Goal: Obtain resource: Download file/media

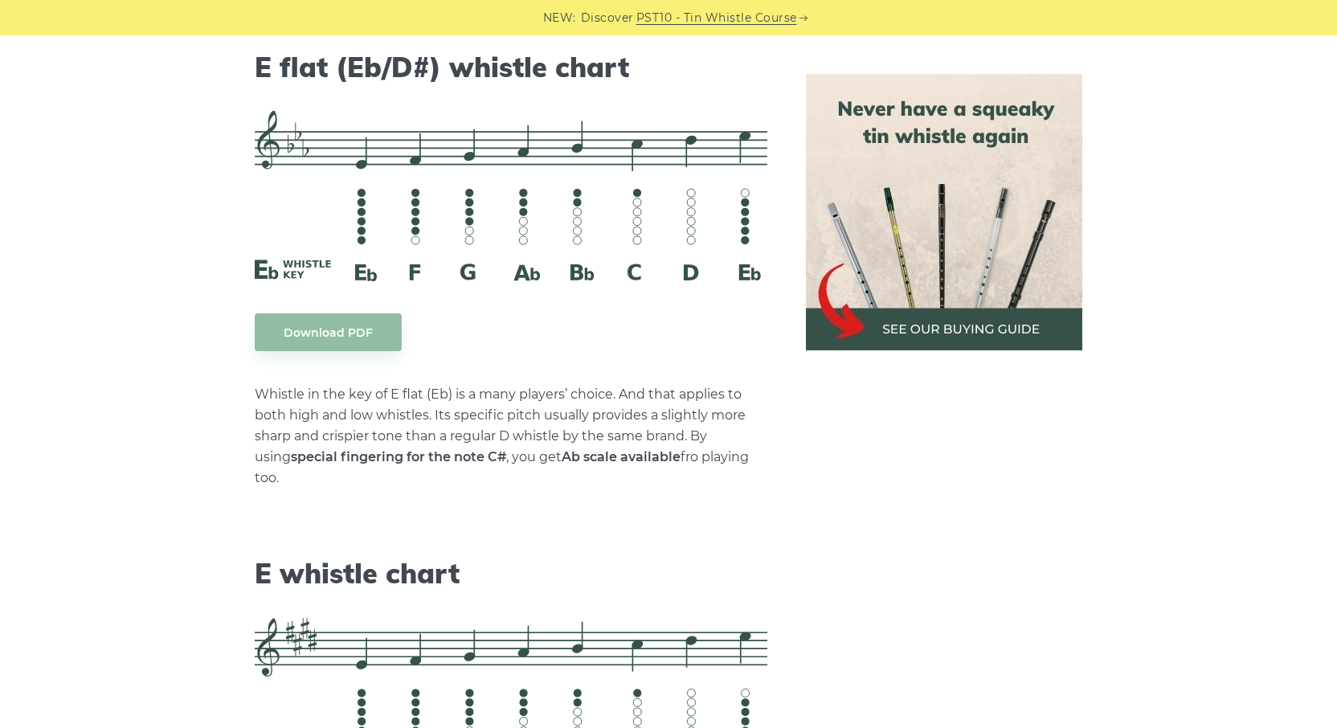
scroll to position [6588, 0]
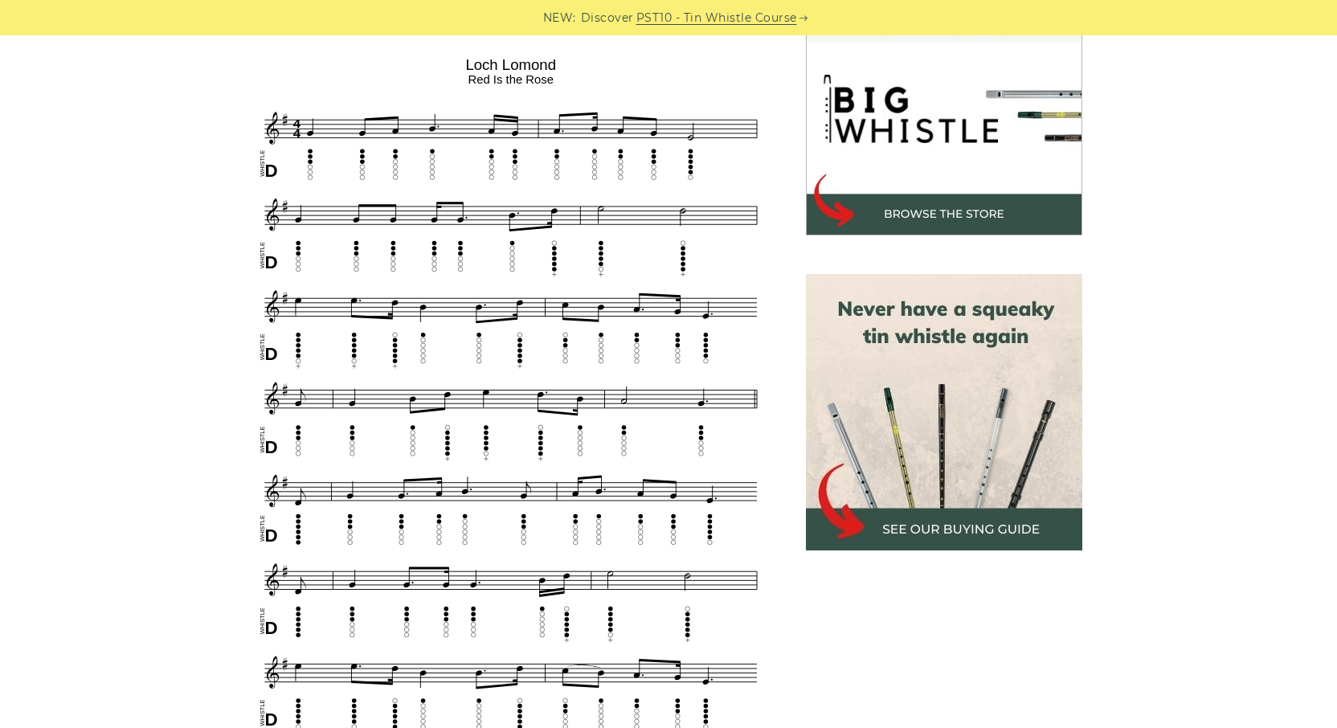
scroll to position [573, 0]
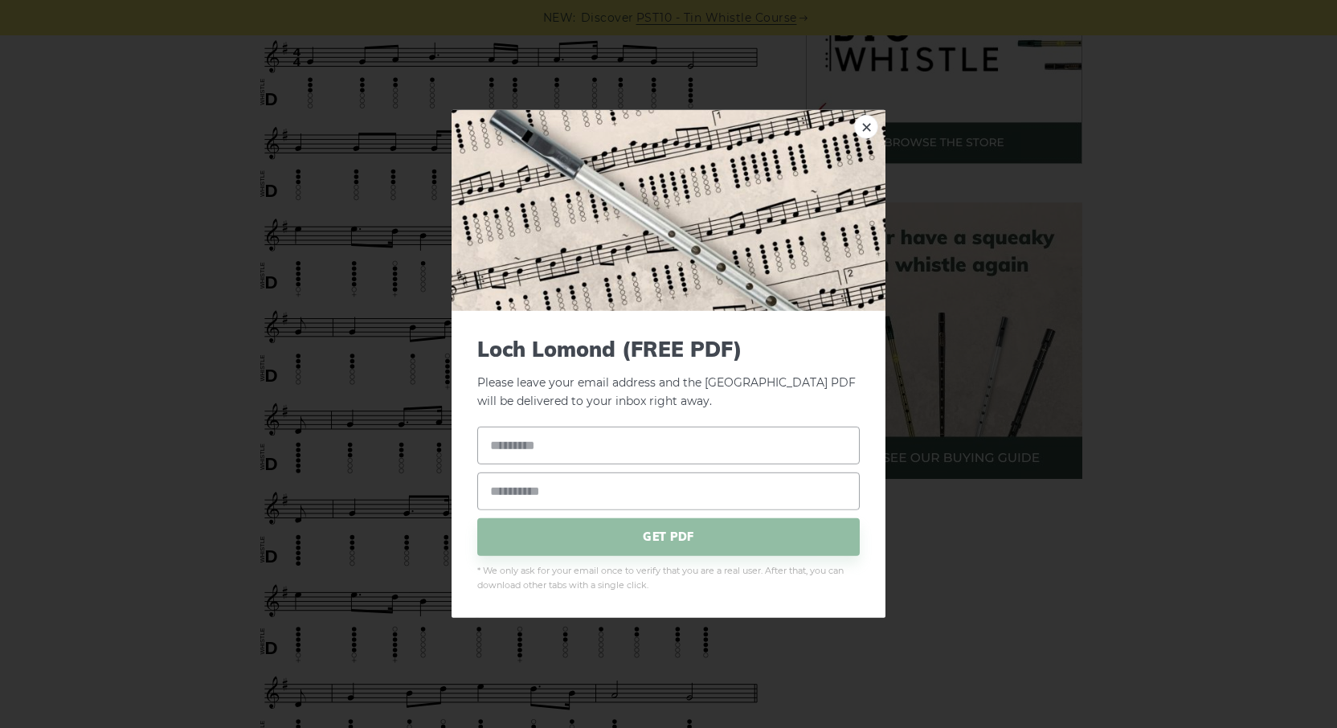
click at [359, 292] on div "× [GEOGRAPHIC_DATA] (FREE PDF) Please leave your email address and the [GEOGRAP…" at bounding box center [668, 364] width 1337 height 728
click at [863, 133] on link "×" at bounding box center [866, 127] width 24 height 24
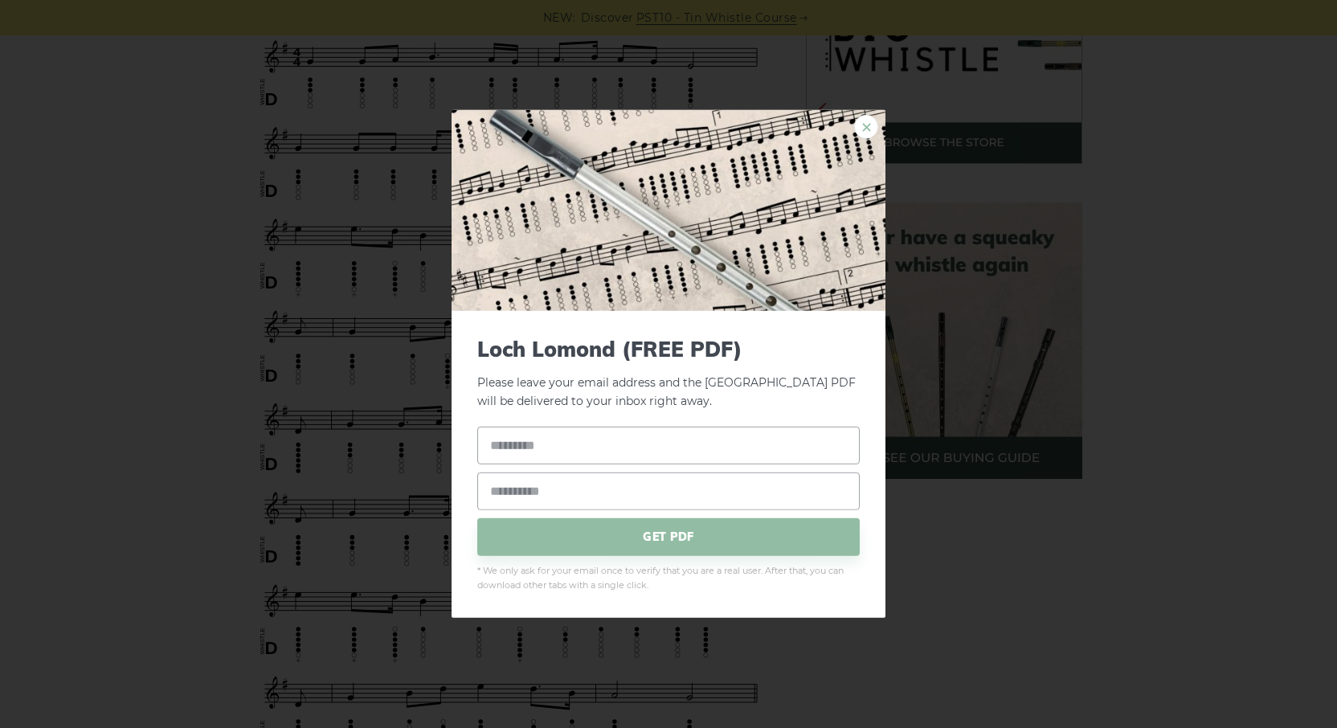
click at [868, 129] on link "×" at bounding box center [866, 127] width 24 height 24
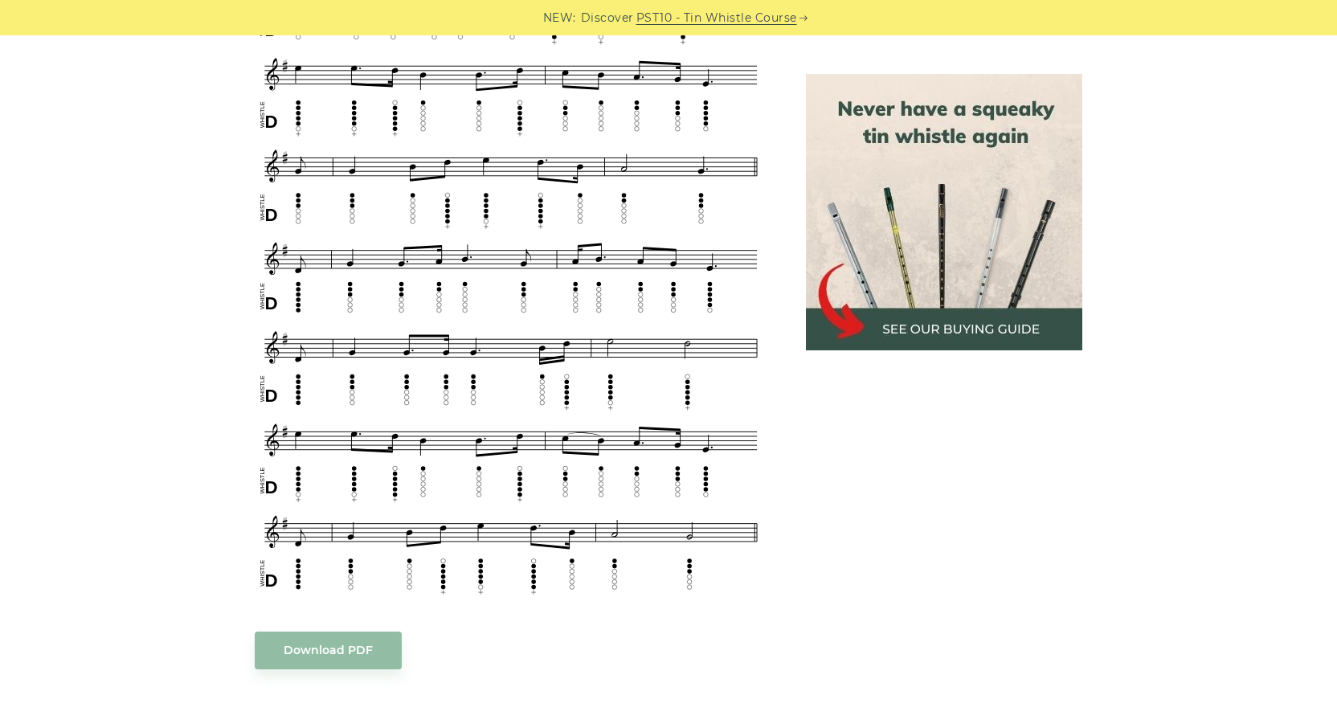
scroll to position [850, 0]
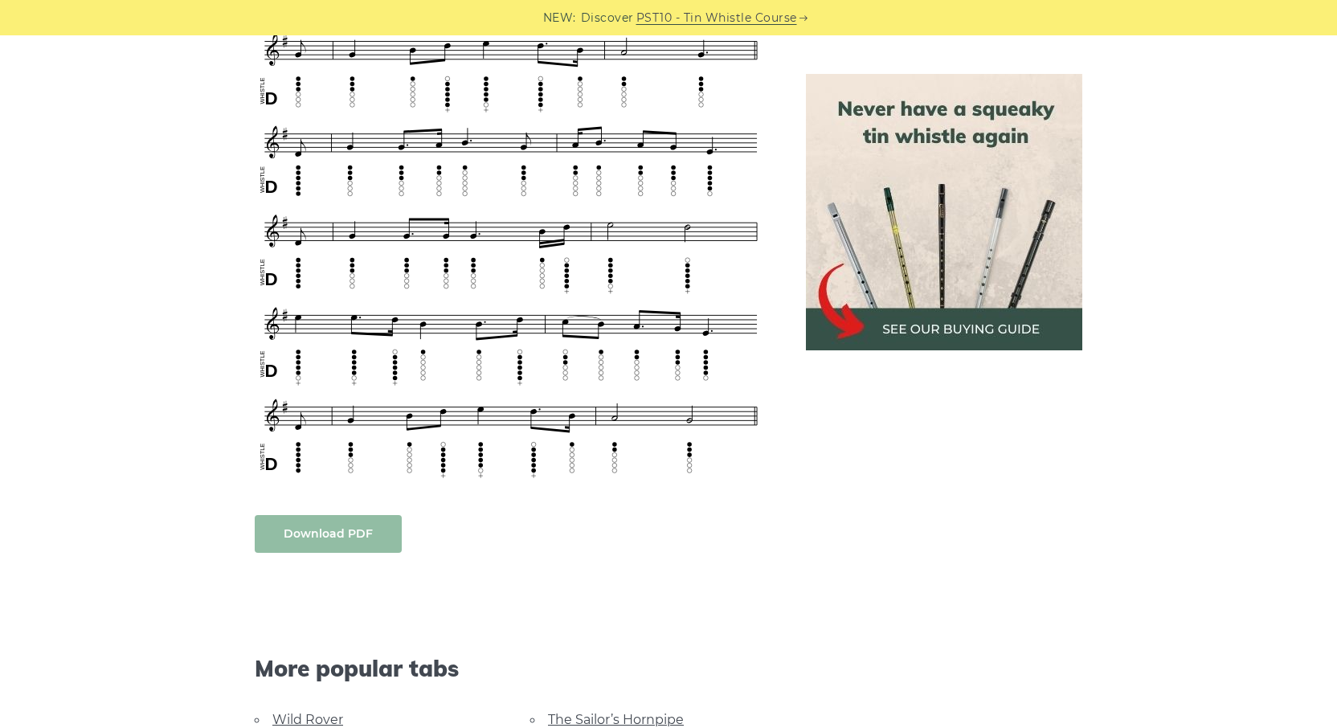
click at [368, 535] on body "NEW: Discover PST10 - Tin Whistle Course Lessons Fingering Charts Tabs & Notes …" at bounding box center [668, 585] width 1337 height 2871
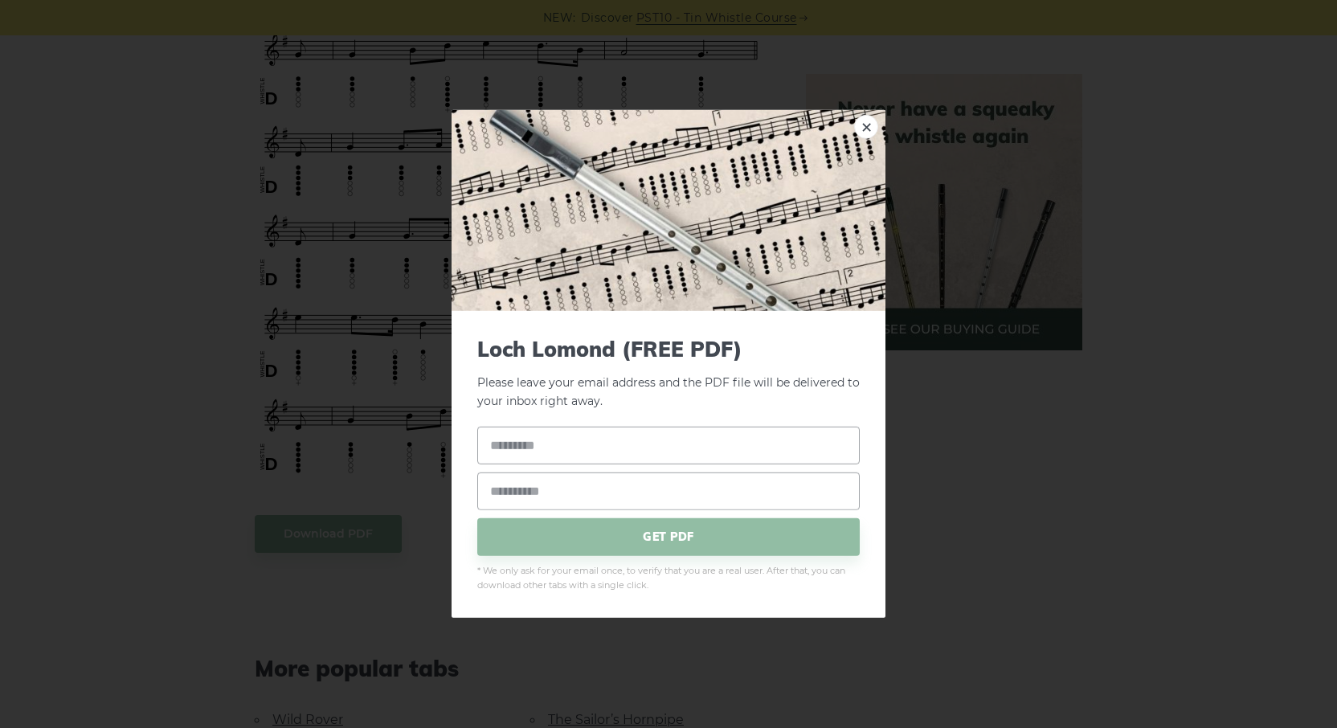
click at [296, 182] on div "× [GEOGRAPHIC_DATA] (FREE PDF) Please leave your email address and the PDF file…" at bounding box center [668, 364] width 1337 height 728
click at [187, 205] on div "× [GEOGRAPHIC_DATA] (FREE PDF) Please leave your email address and the PDF file…" at bounding box center [668, 364] width 1337 height 728
click at [867, 130] on link "×" at bounding box center [866, 127] width 24 height 24
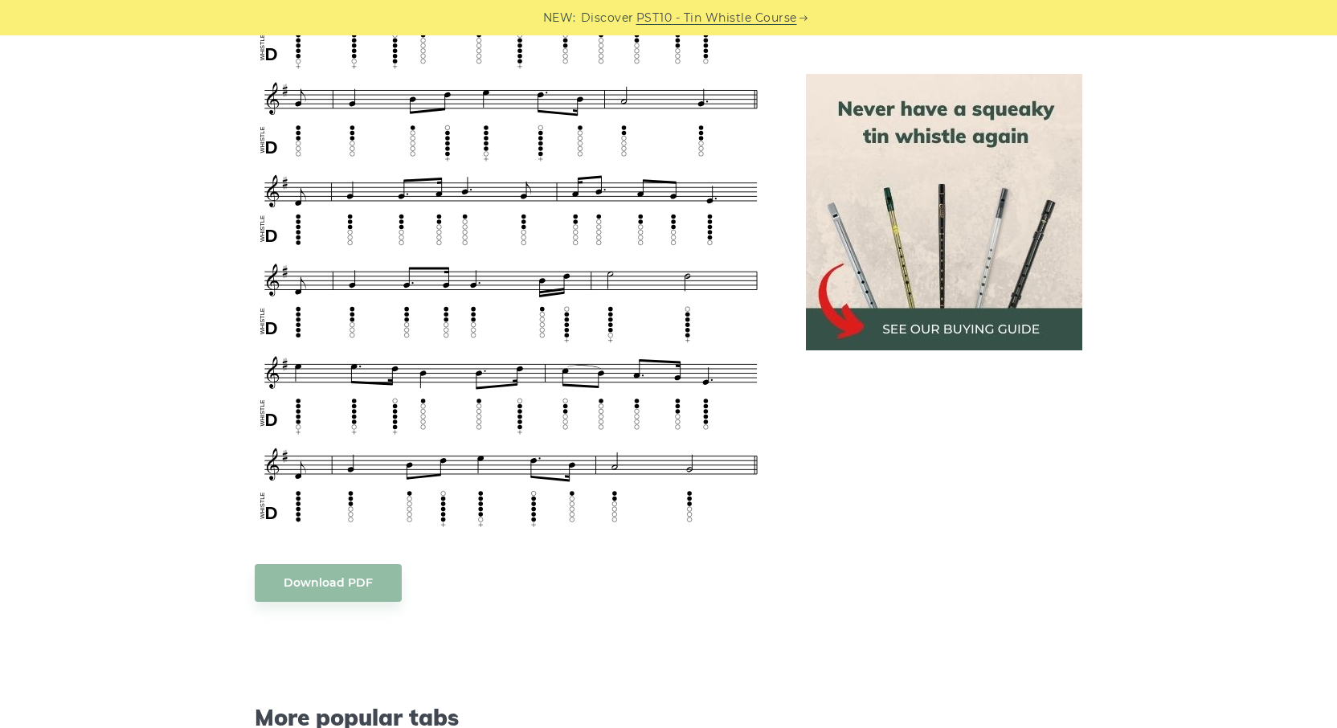
scroll to position [876, 0]
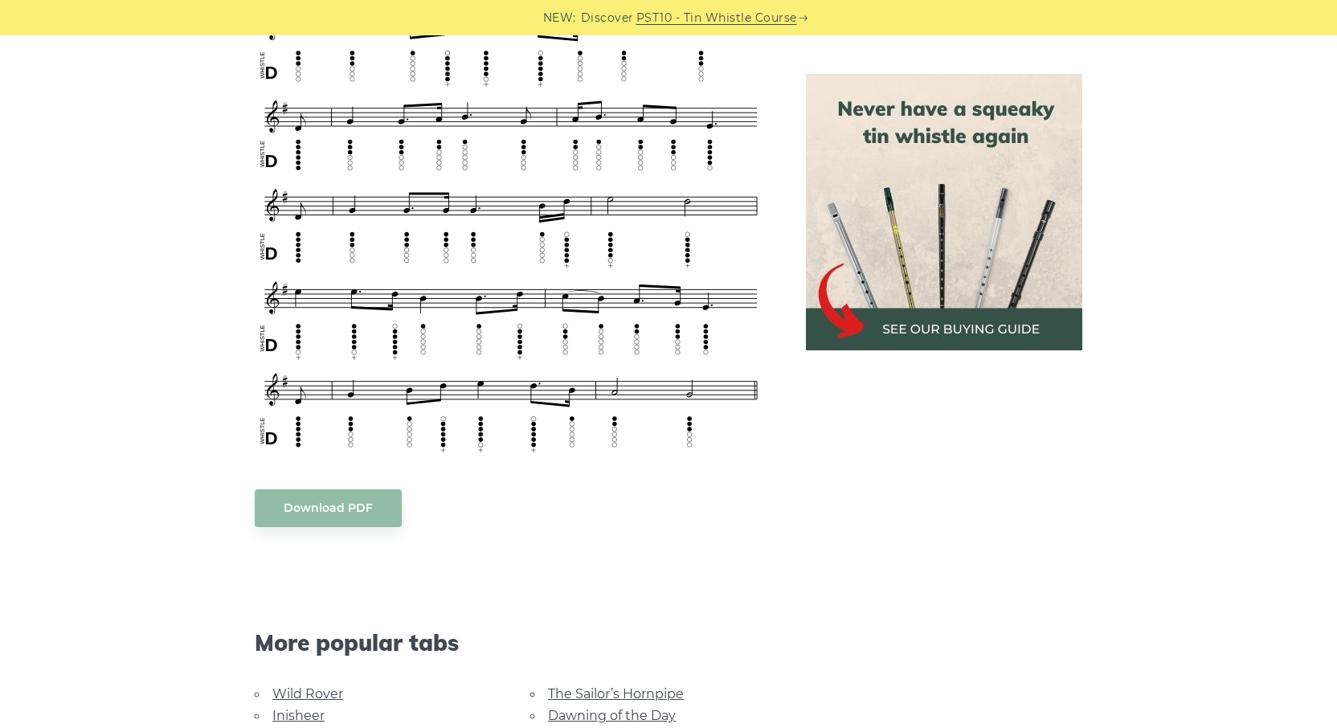
click at [373, 504] on body "NEW: Discover PST10 - Tin Whistle Course Lessons Fingering Charts Tabs & Notes …" at bounding box center [668, 559] width 1337 height 2871
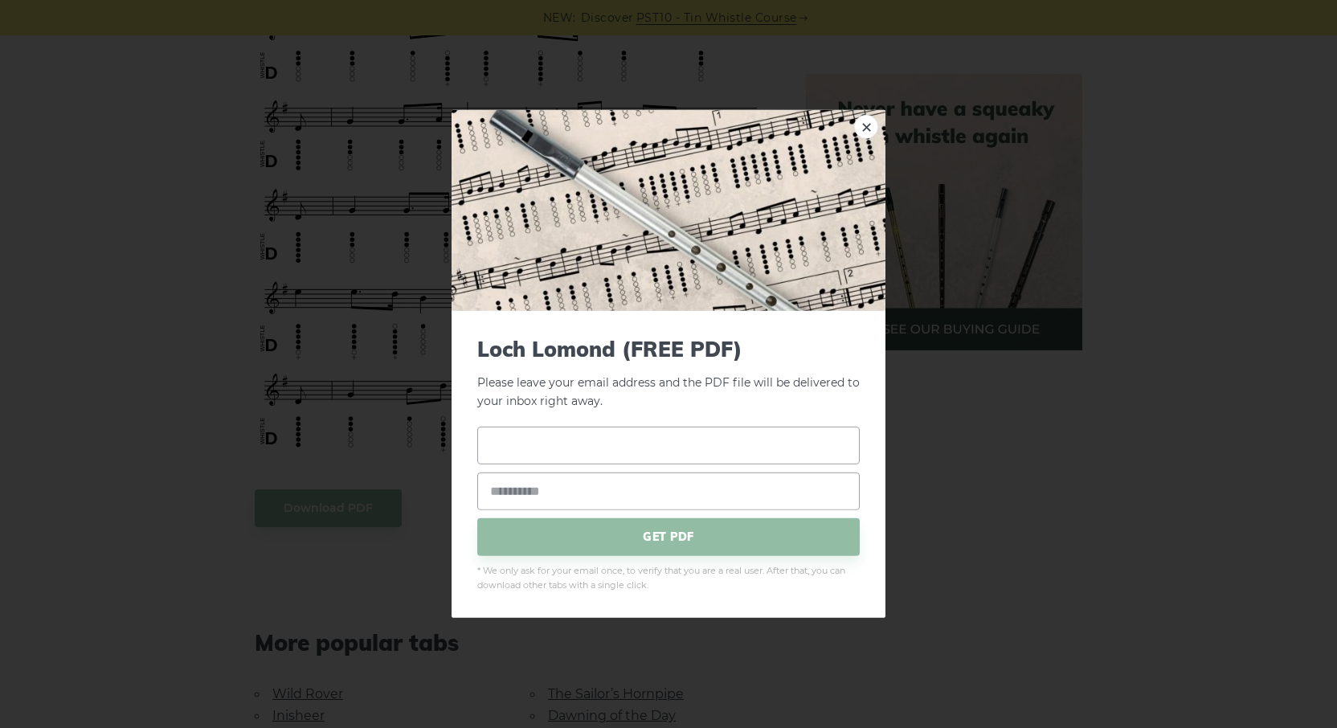
type input "**********"
click at [621, 432] on input "**********" at bounding box center [668, 445] width 382 height 38
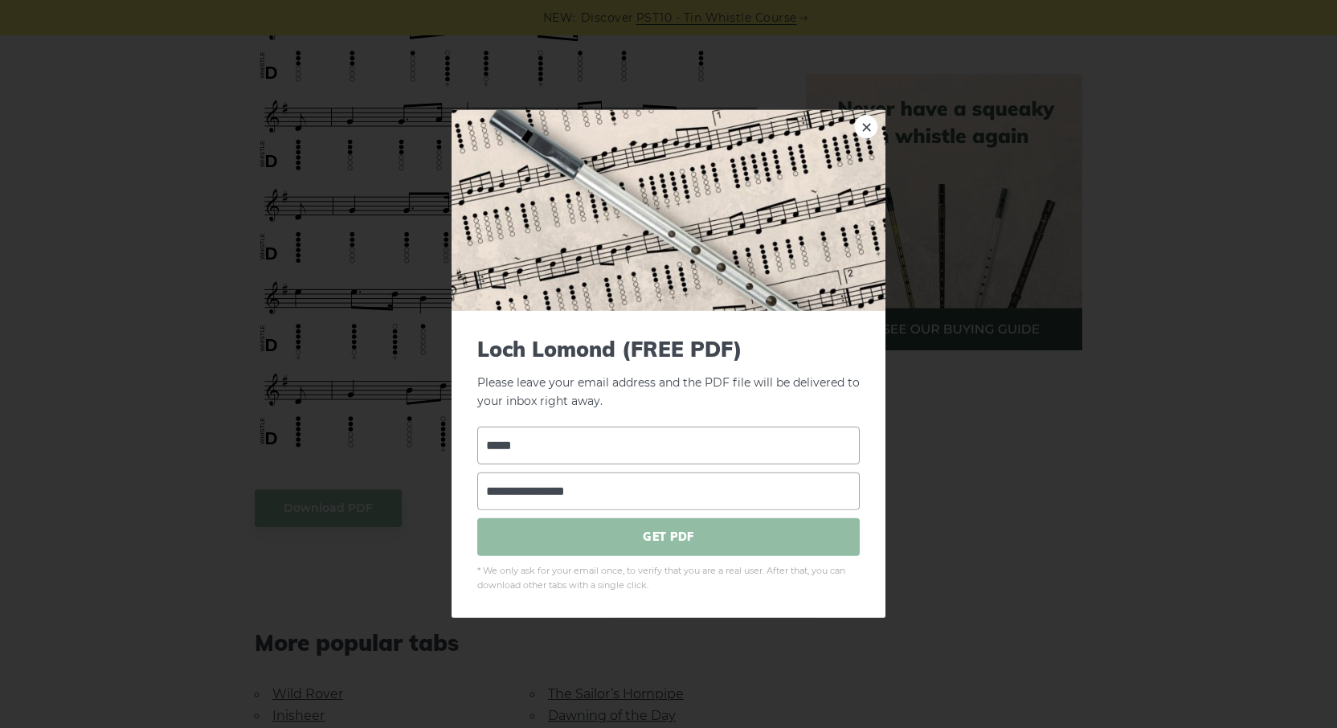
type input "*****"
click at [652, 534] on span "GET PDF" at bounding box center [668, 536] width 382 height 38
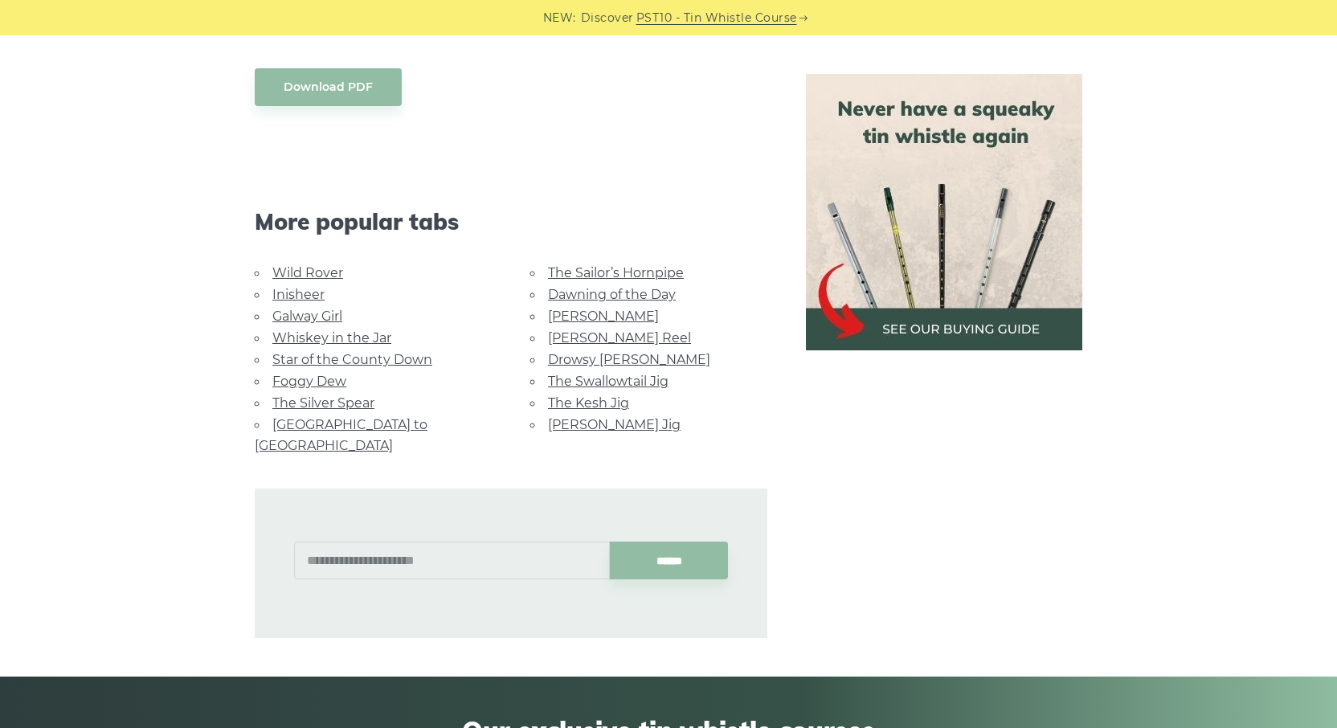
scroll to position [1341, 0]
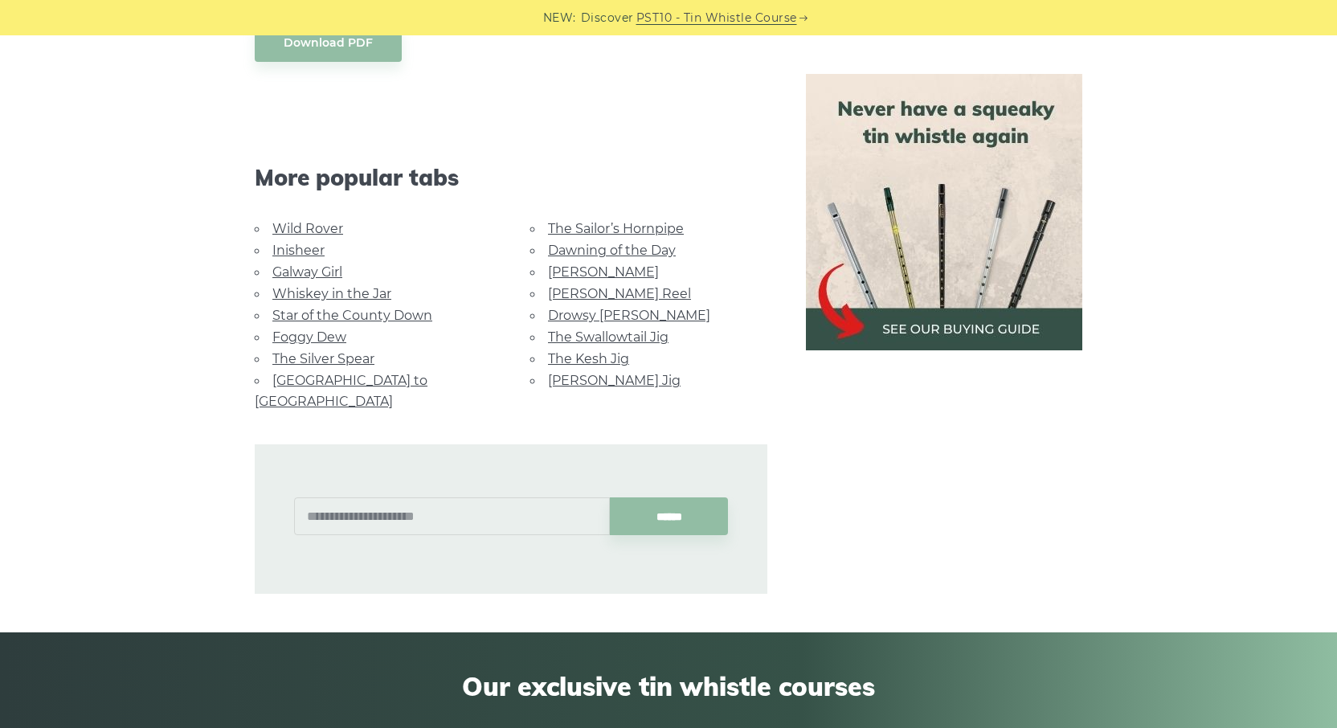
click at [318, 267] on link "Galway Girl" at bounding box center [307, 271] width 70 height 15
click at [320, 330] on link "Foggy Dew" at bounding box center [309, 336] width 74 height 15
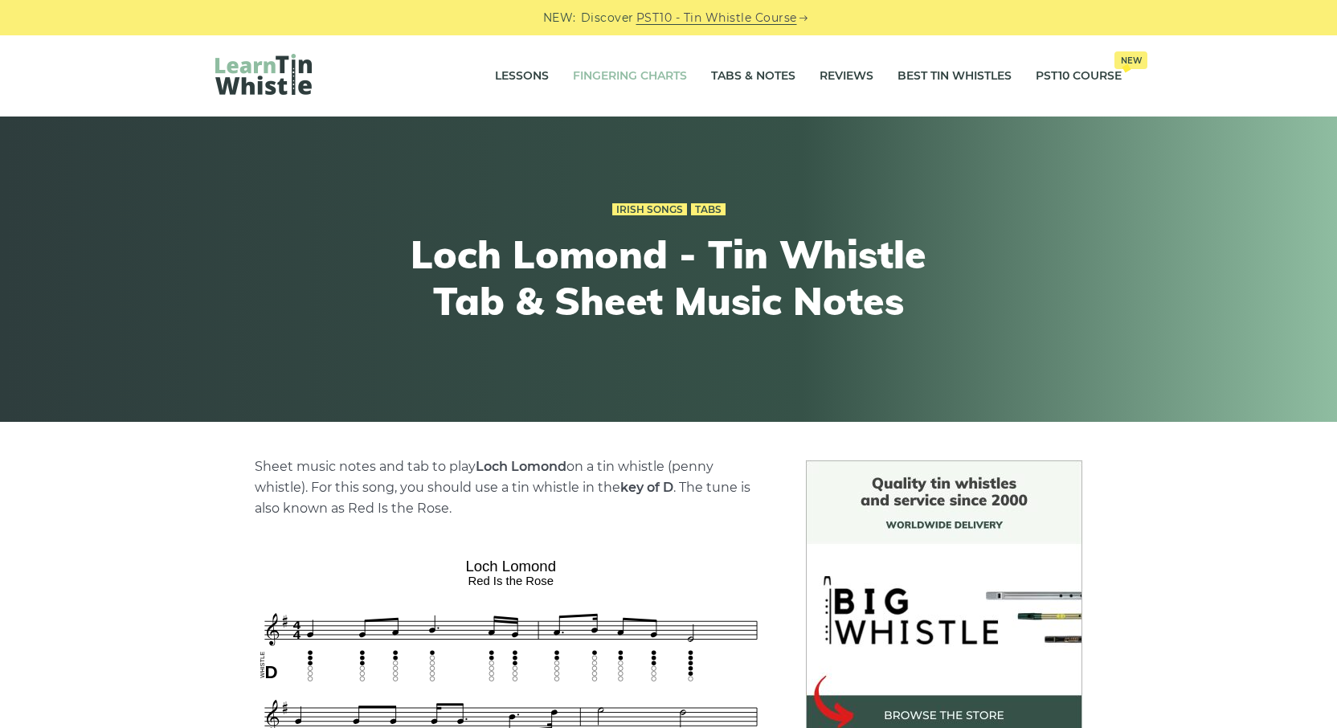
scroll to position [0, 0]
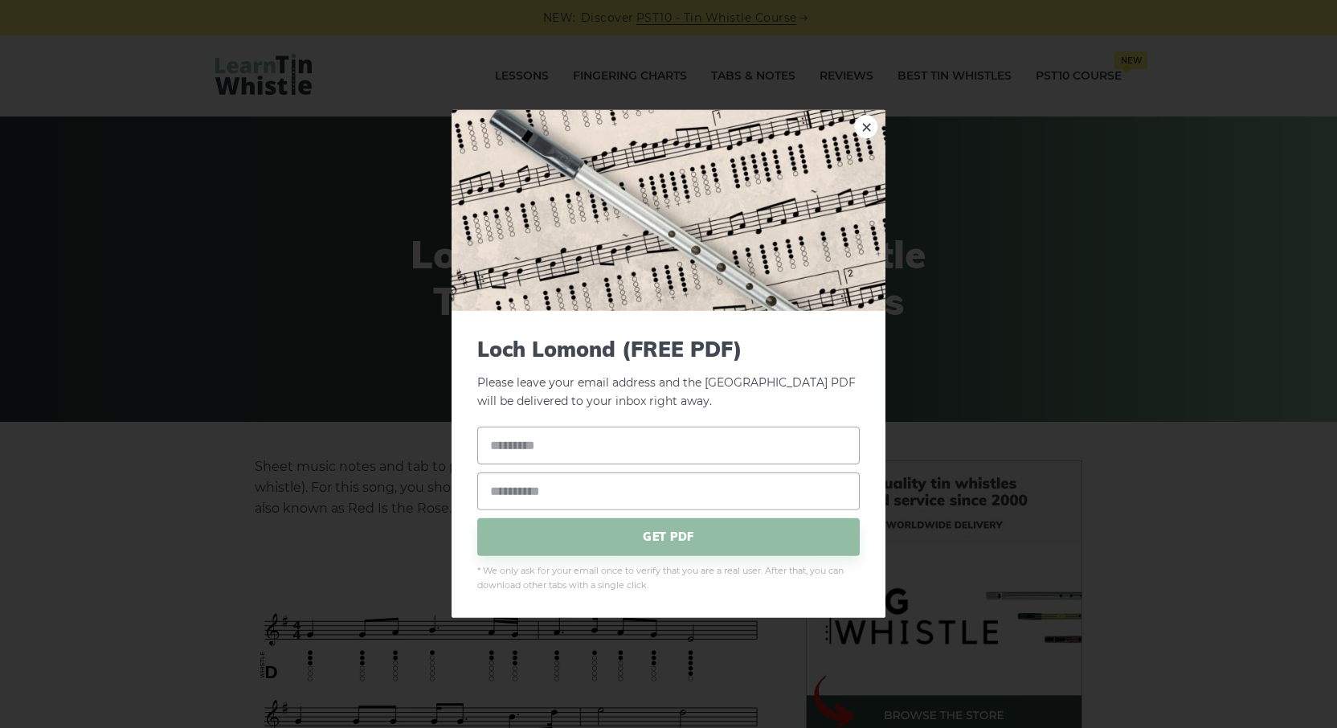
click at [366, 374] on div "× [GEOGRAPHIC_DATA] (FREE PDF) Please leave your email address and the [GEOGRAP…" at bounding box center [668, 364] width 1337 height 728
click at [864, 127] on link "×" at bounding box center [866, 127] width 24 height 24
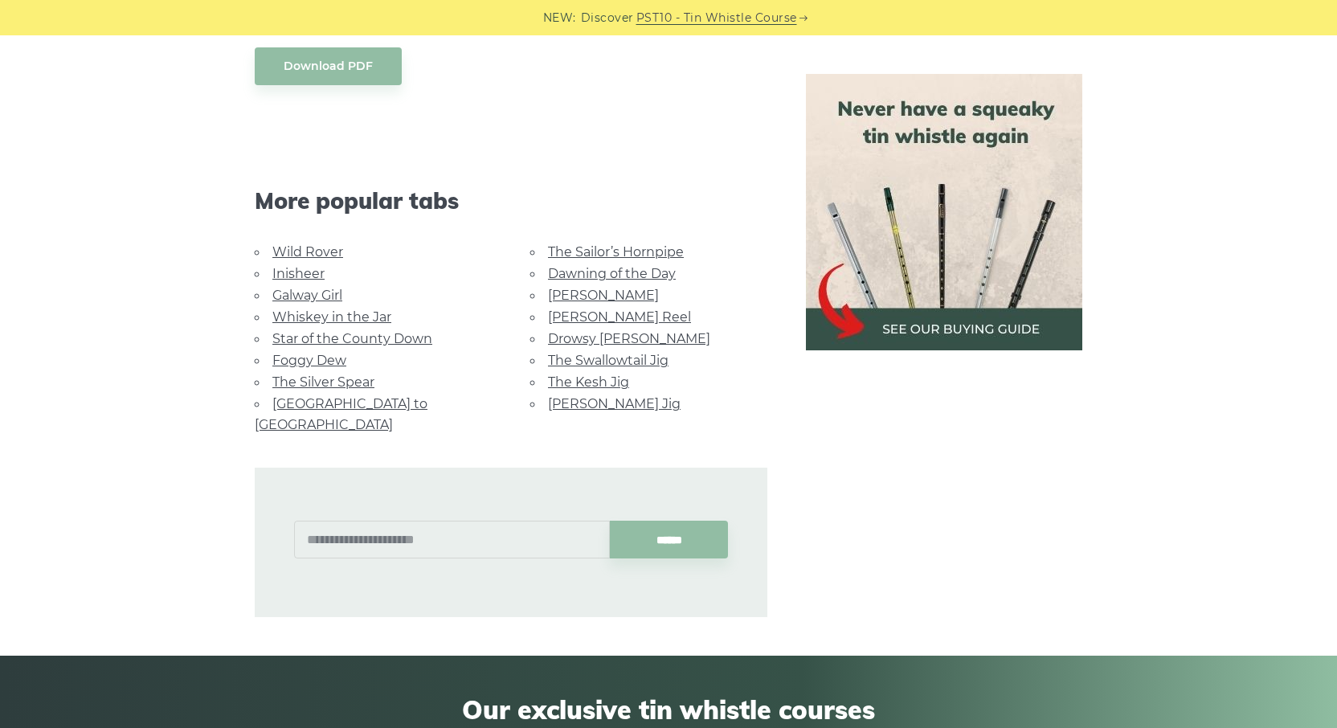
scroll to position [1376, 0]
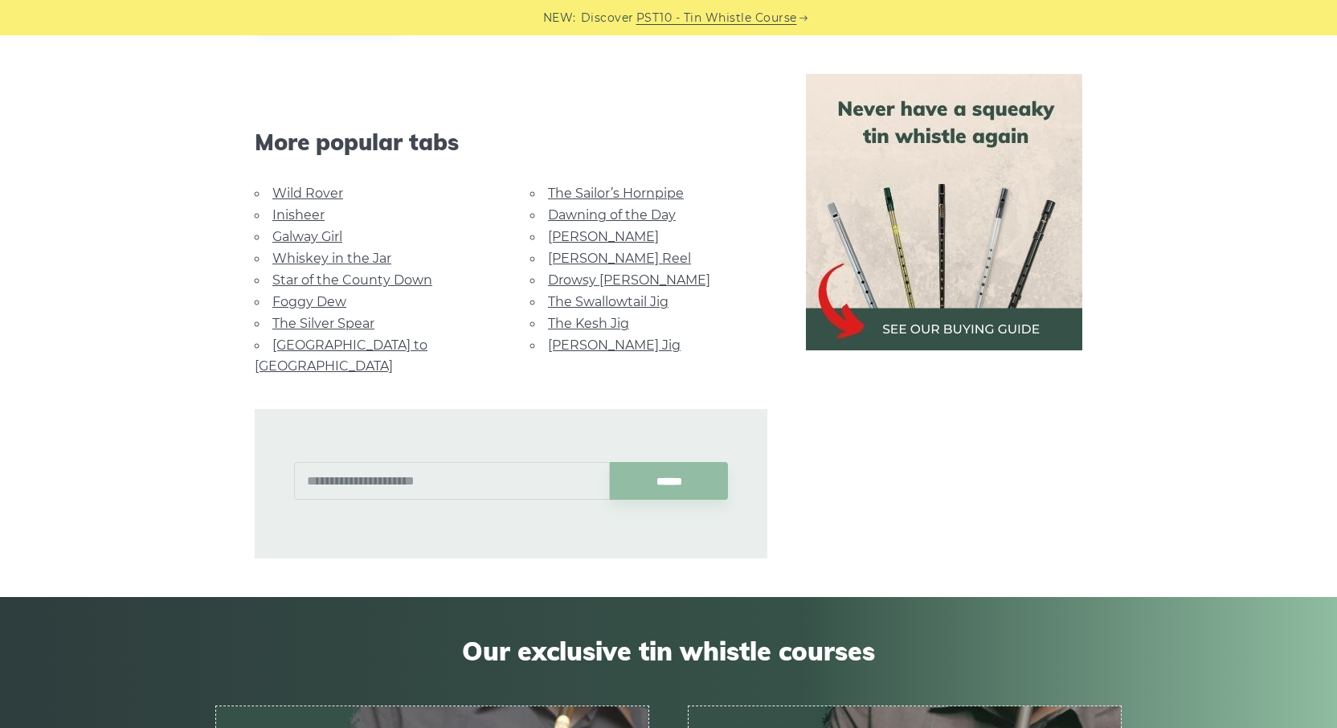
click at [586, 317] on link "The Kesh Jig" at bounding box center [588, 323] width 81 height 15
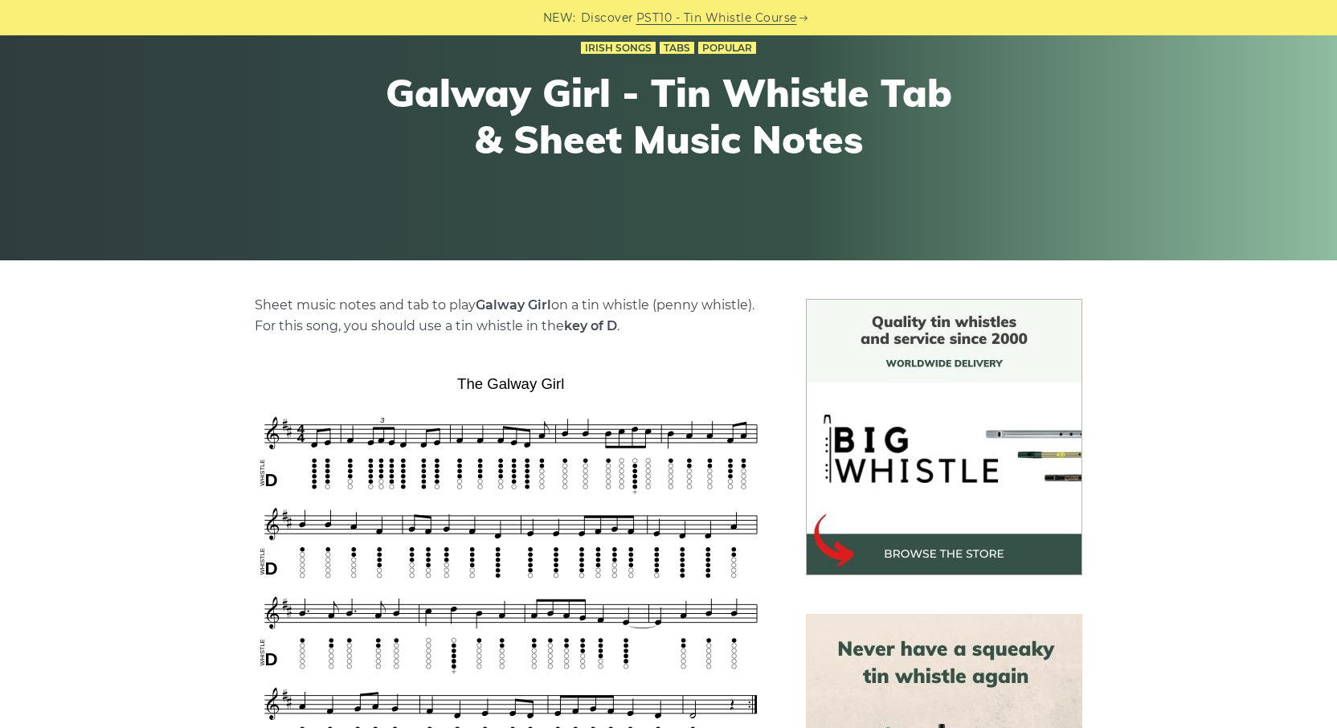
scroll to position [348, 0]
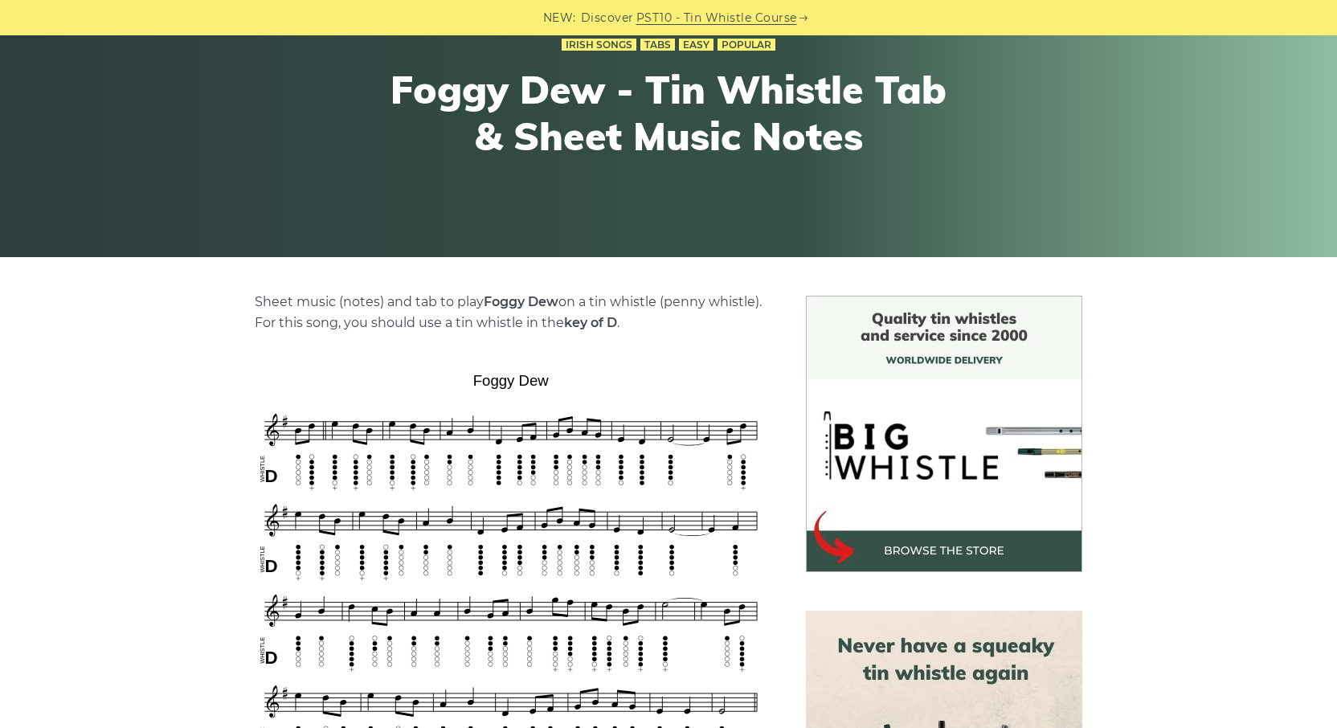
scroll to position [357, 0]
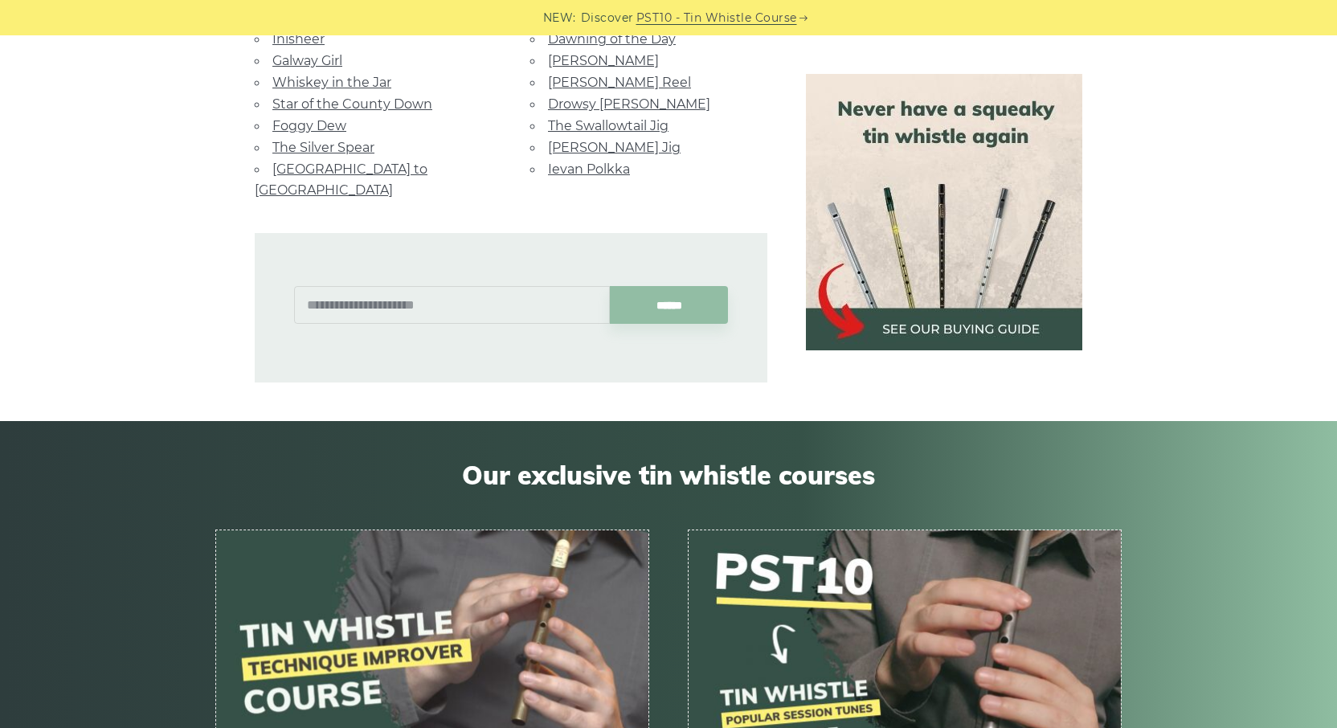
scroll to position [800, 0]
